Goal: Navigation & Orientation: Understand site structure

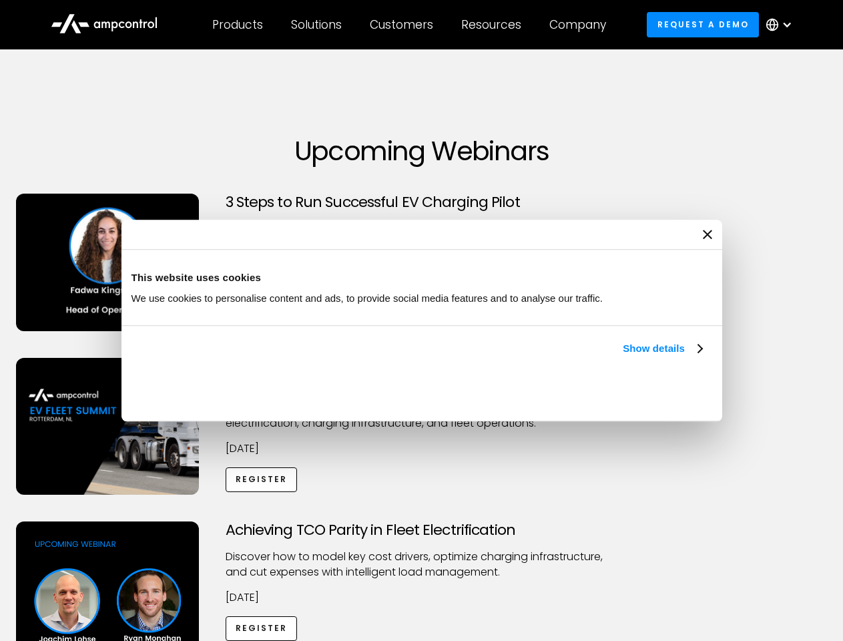
click at [623, 357] on link "Show details" at bounding box center [662, 349] width 79 height 16
click at [0, 0] on div "Necessary cookies help make a website usable by enabling basic functions like p…" at bounding box center [0, 0] width 0 height 0
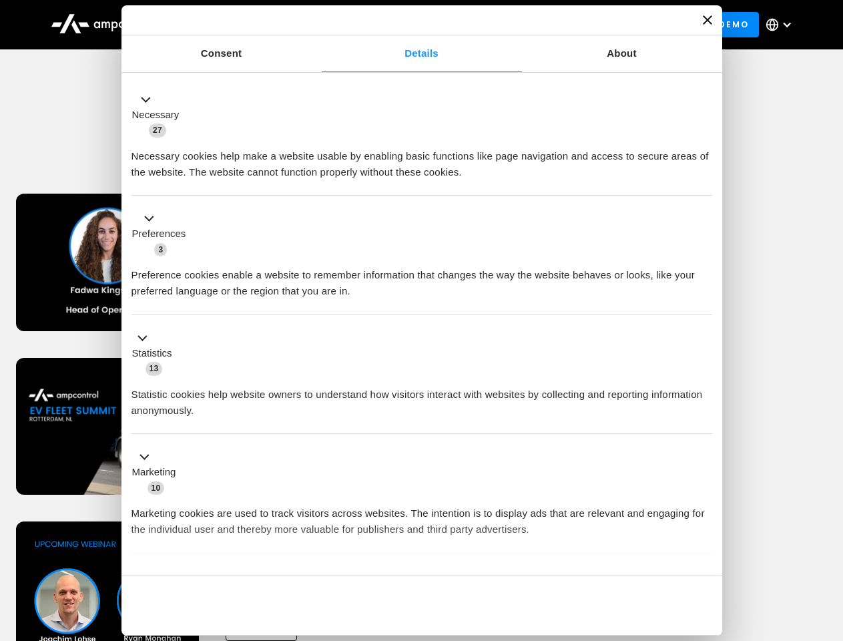
click at [829, 538] on div "Achieving TCO Parity in Fleet Electrification Discover how to model key cost dr…" at bounding box center [422, 626] width 839 height 210
click at [411, 25] on div "Customers" at bounding box center [401, 24] width 63 height 15
click at [237, 25] on div "Products" at bounding box center [237, 24] width 51 height 15
click at [317, 25] on div "Solutions" at bounding box center [316, 24] width 51 height 15
click at [404, 25] on div "Customers" at bounding box center [401, 24] width 63 height 15
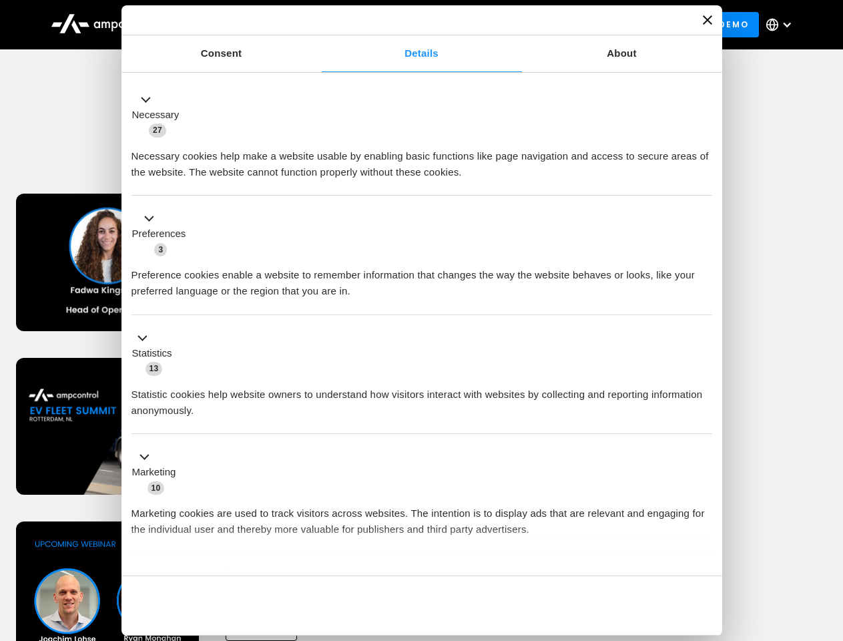
click at [494, 25] on div "Resources" at bounding box center [491, 24] width 60 height 15
click at [582, 25] on div "Company" at bounding box center [577, 24] width 57 height 15
click at [782, 25] on div at bounding box center [787, 24] width 11 height 11
